Goal: Information Seeking & Learning: Learn about a topic

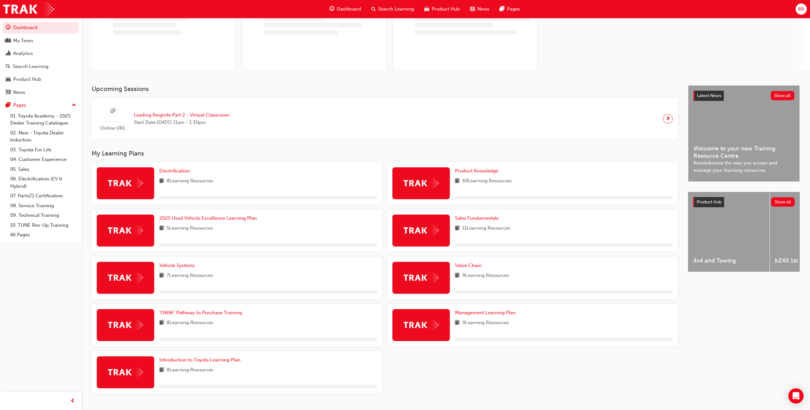
scroll to position [69, 0]
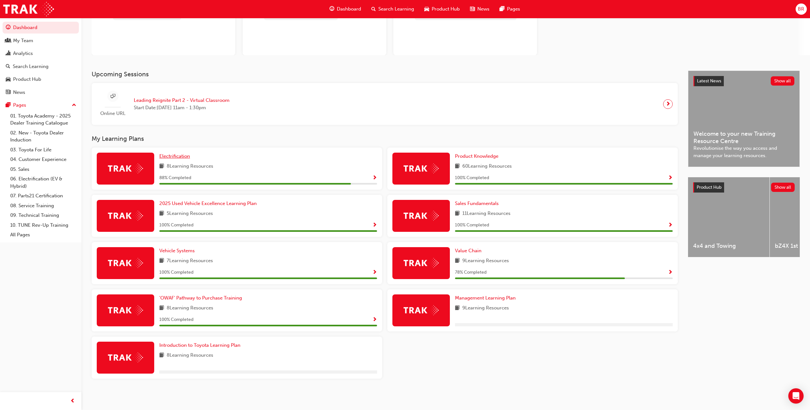
click at [180, 155] on span "Electrification" at bounding box center [174, 156] width 31 height 6
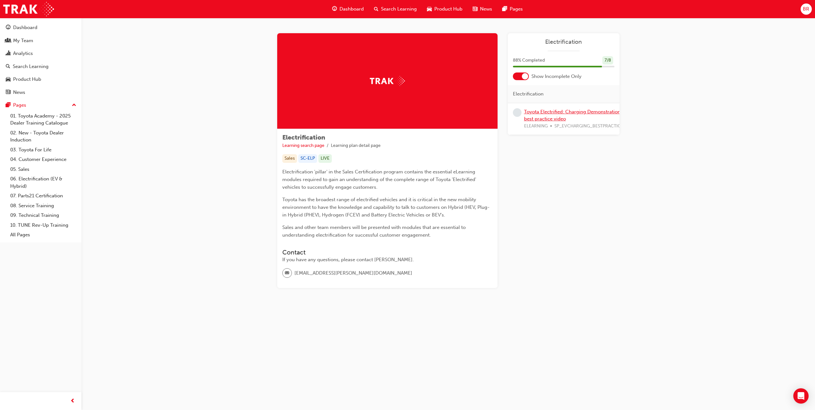
click at [548, 114] on link "Toyota Electrified: Charging Demonstration best practice video" at bounding box center [572, 115] width 96 height 13
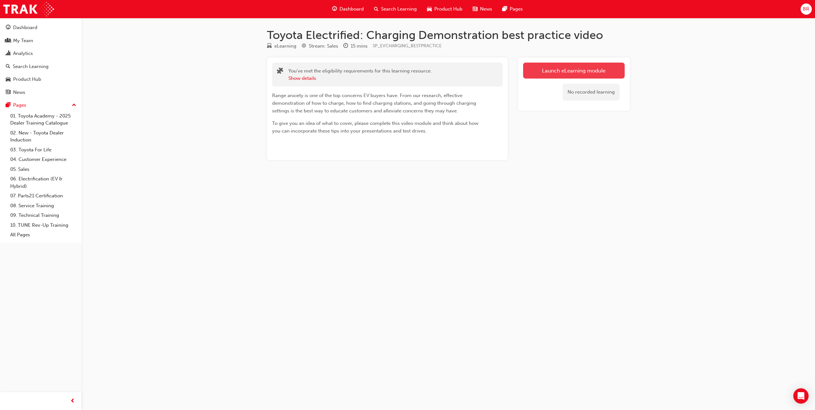
click at [548, 71] on link "Launch eLearning module" at bounding box center [574, 71] width 102 height 16
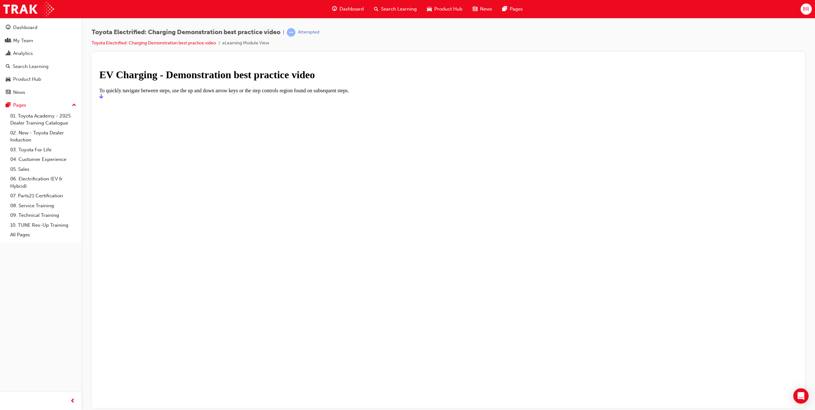
click at [103, 98] on icon "Start" at bounding box center [101, 95] width 4 height 5
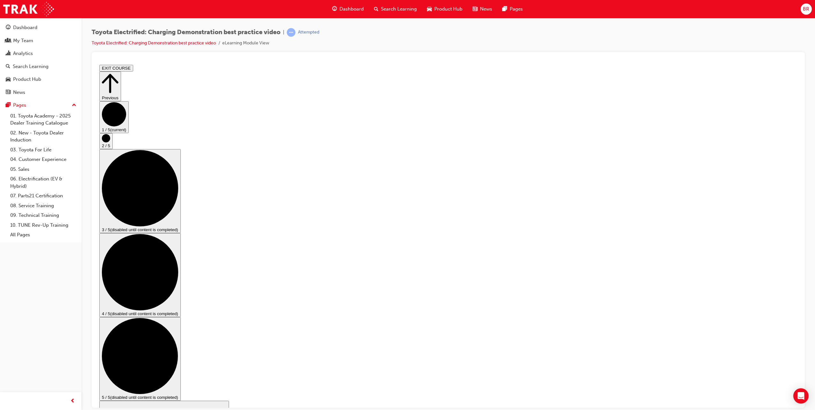
drag, startPoint x: 479, startPoint y: 253, endPoint x: 438, endPoint y: 226, distance: 49.8
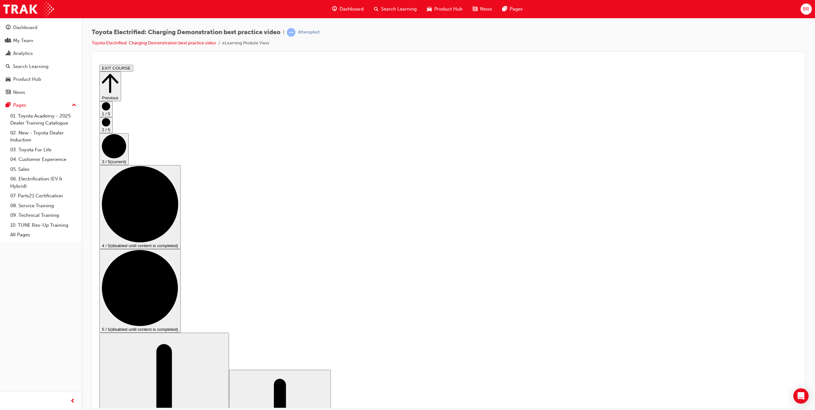
checkbox input "true"
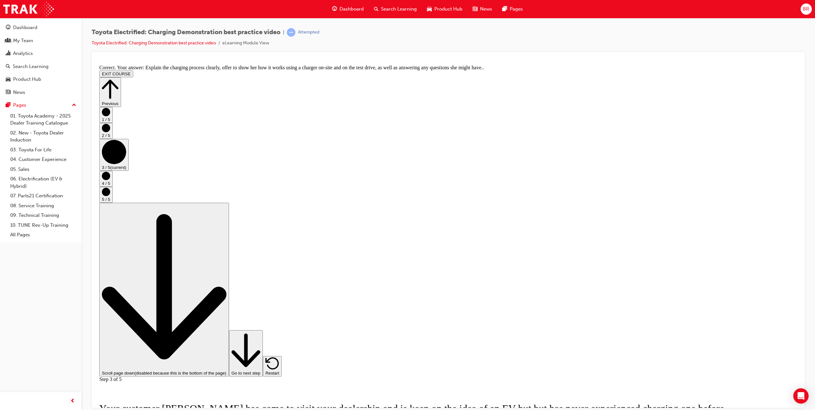
scroll to position [2, 0]
click at [260, 369] on icon "Step controls" at bounding box center [245, 350] width 29 height 39
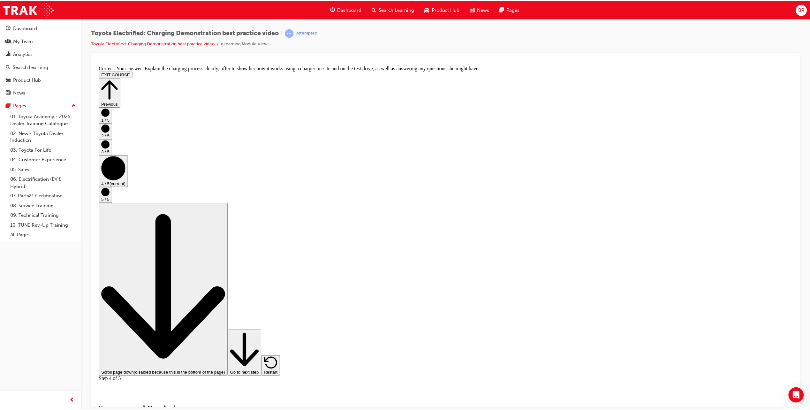
scroll to position [0, 0]
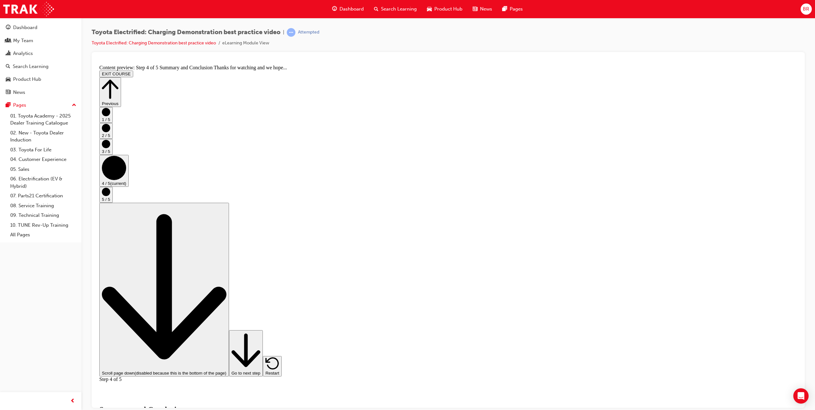
click at [263, 376] on button "Go to next step" at bounding box center [246, 353] width 34 height 46
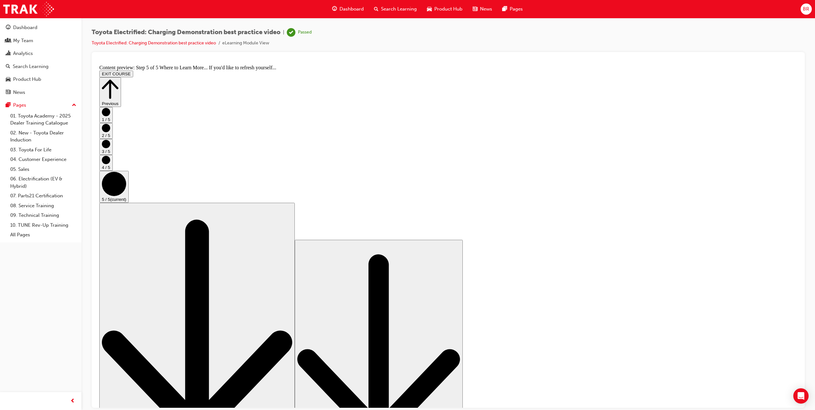
click at [348, 11] on span "Dashboard" at bounding box center [351, 8] width 24 height 7
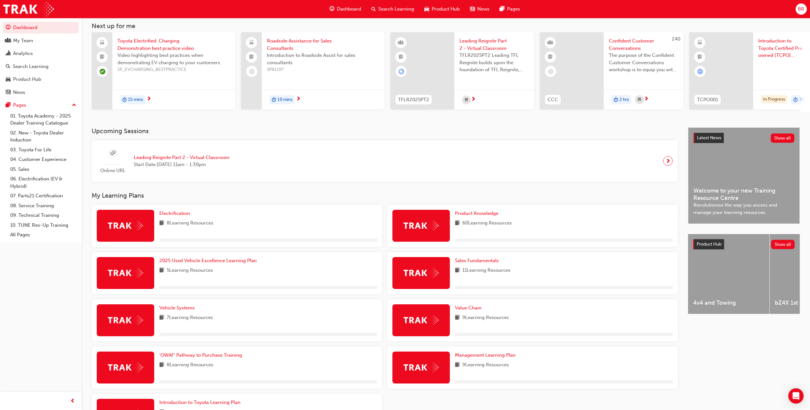
scroll to position [95, 0]
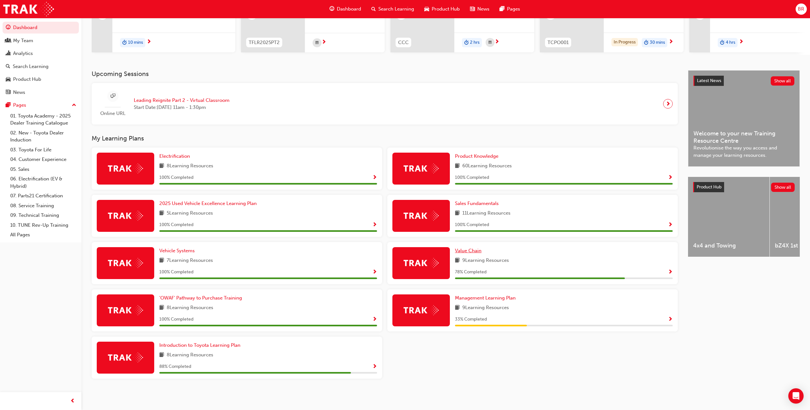
click at [473, 248] on span "Value Chain" at bounding box center [468, 251] width 26 height 6
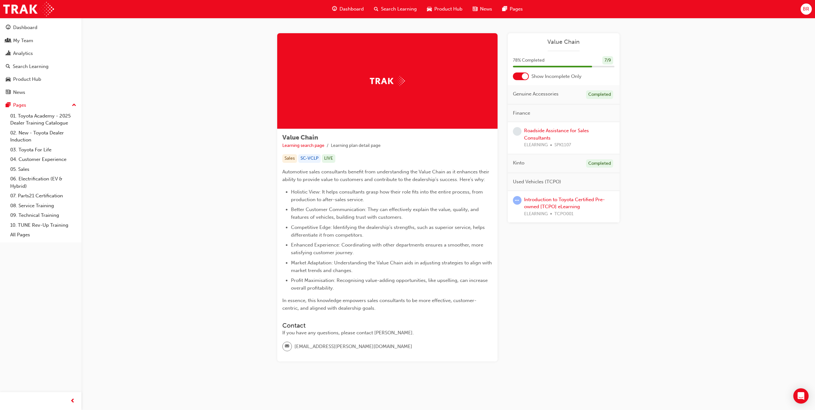
click at [533, 134] on div "Roadside Assistance for Sales Consultants ELEARNING SPK1107" at bounding box center [569, 138] width 90 height 22
click at [544, 129] on link "Roadside Assistance for Sales Consultants" at bounding box center [556, 134] width 65 height 13
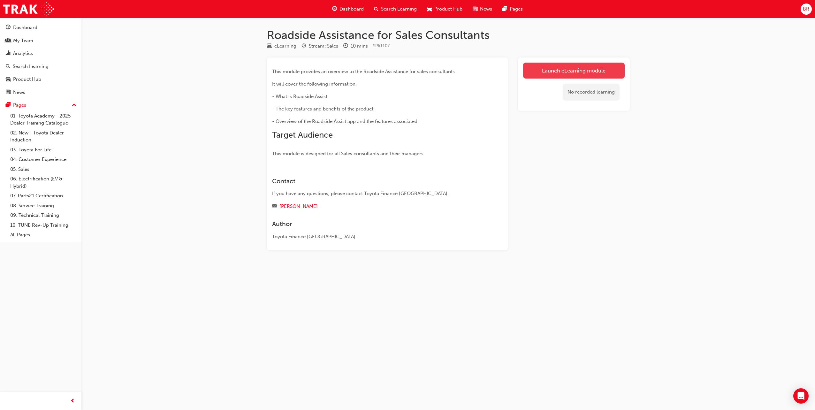
click at [552, 66] on link "Launch eLearning module" at bounding box center [574, 71] width 102 height 16
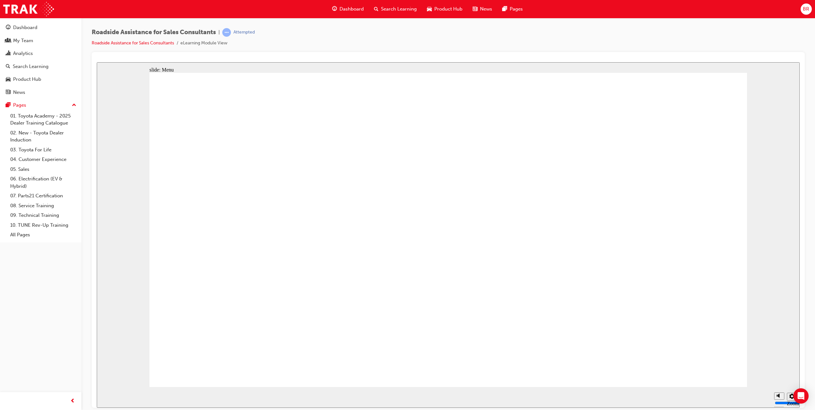
type input "23000"
drag, startPoint x: 632, startPoint y: 256, endPoint x: 631, endPoint y: 259, distance: 3.4
